Goal: Information Seeking & Learning: Learn about a topic

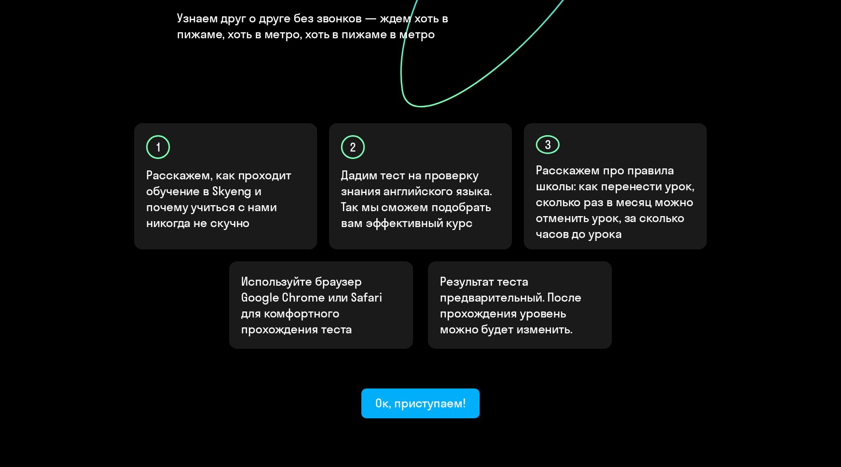
scroll to position [251, 0]
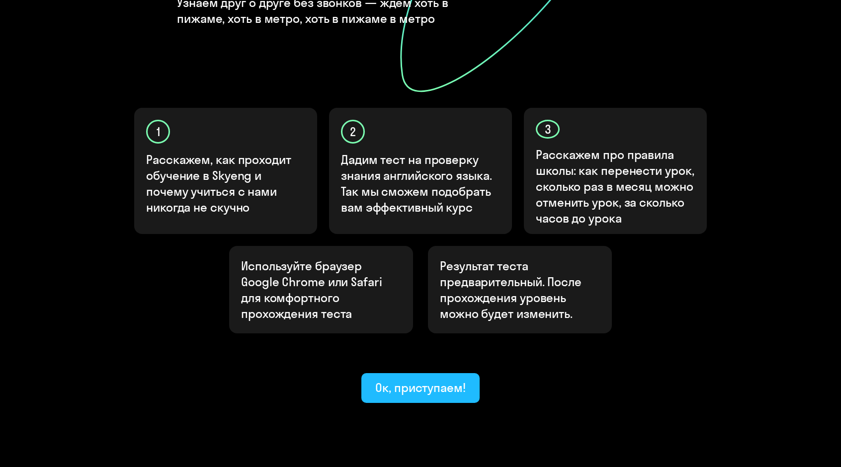
click at [423, 380] on div "Ок, приступаем!" at bounding box center [420, 388] width 90 height 16
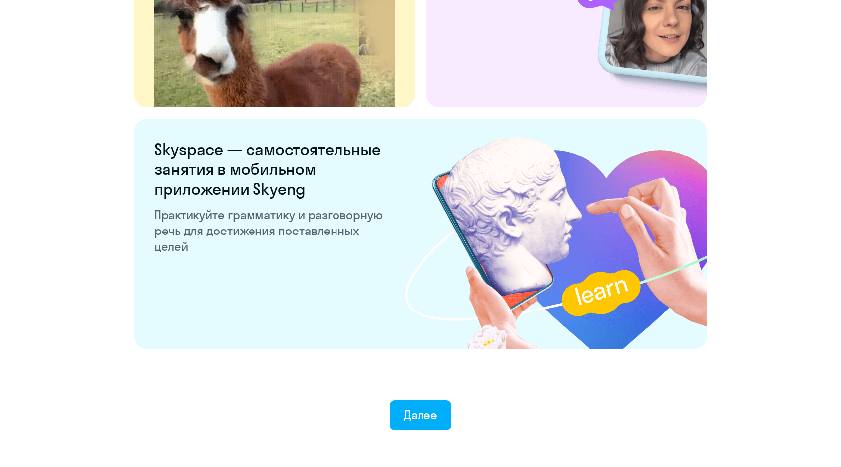
scroll to position [1837, 0]
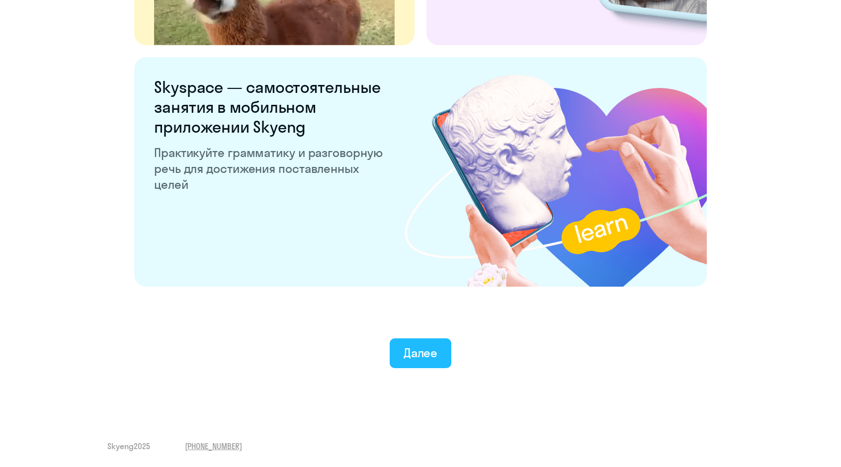
click at [415, 359] on div "Далее" at bounding box center [421, 353] width 34 height 16
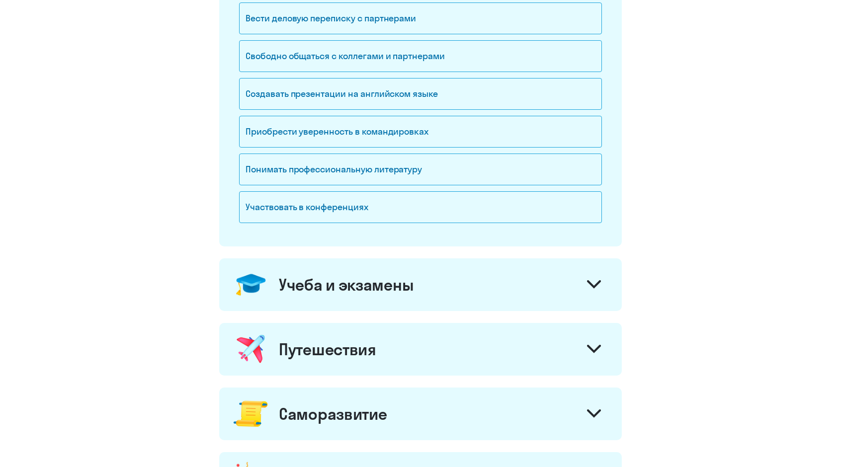
scroll to position [199, 0]
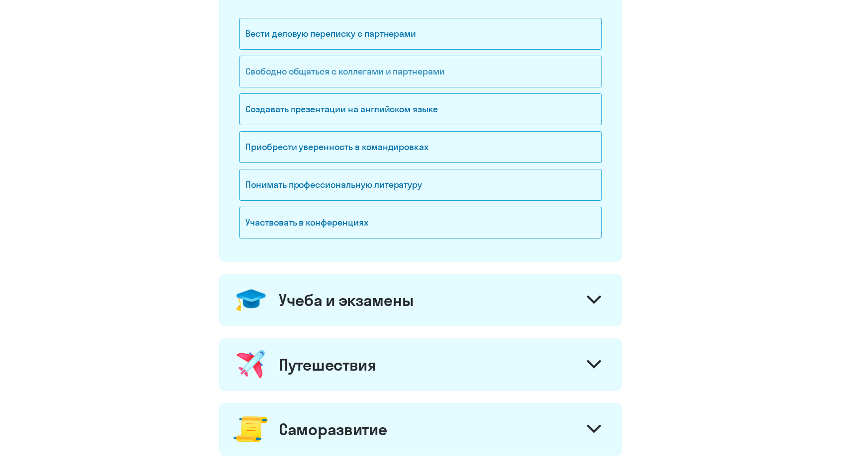
click at [329, 74] on div "Свободно общаться с коллегами и партнерами" at bounding box center [420, 72] width 363 height 32
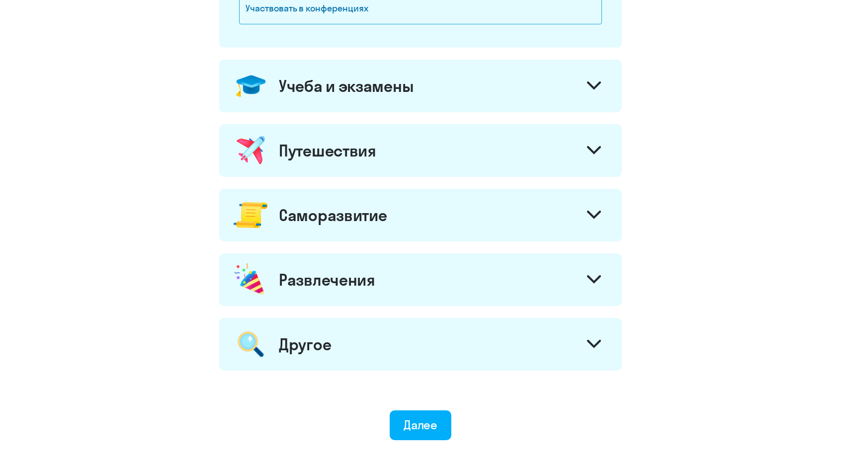
scroll to position [380, 0]
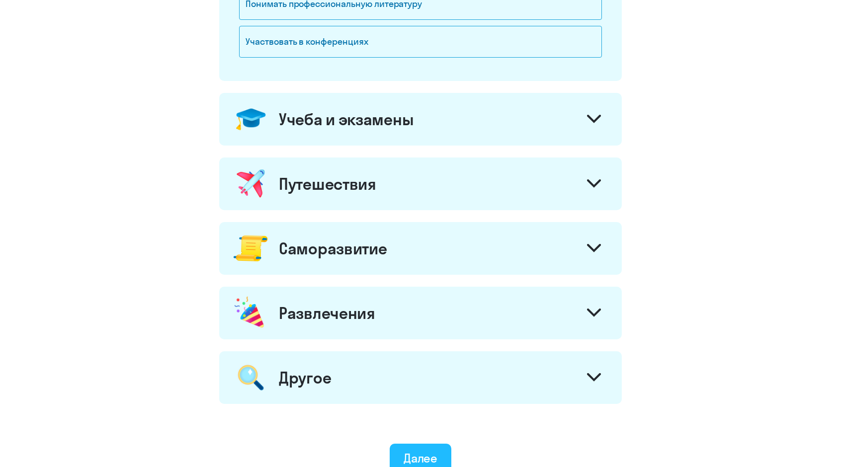
click at [421, 450] on div "Далее" at bounding box center [421, 458] width 34 height 16
